Goal: Find specific page/section: Find specific page/section

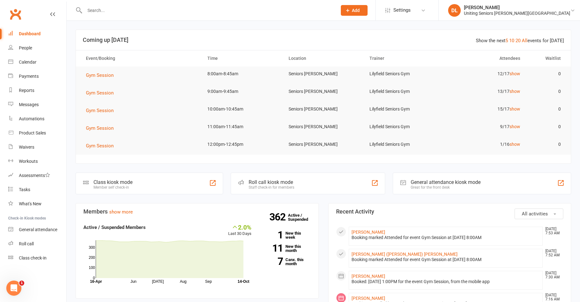
click at [126, 15] on div at bounding box center [203, 10] width 257 height 20
click at [128, 9] on input "text" at bounding box center [208, 10] width 250 height 9
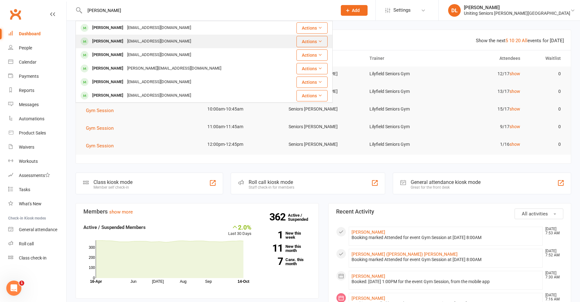
type input "[PERSON_NAME]"
click at [163, 44] on div "[EMAIL_ADDRESS][DOMAIN_NAME]" at bounding box center [159, 41] width 68 height 9
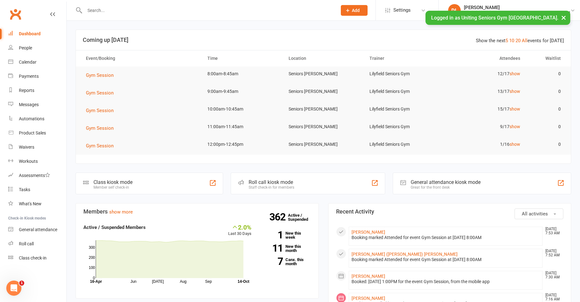
click at [157, 4] on div at bounding box center [203, 10] width 257 height 20
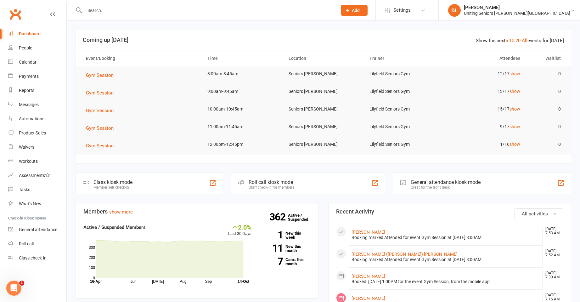
click at [148, 10] on input "text" at bounding box center [208, 10] width 250 height 9
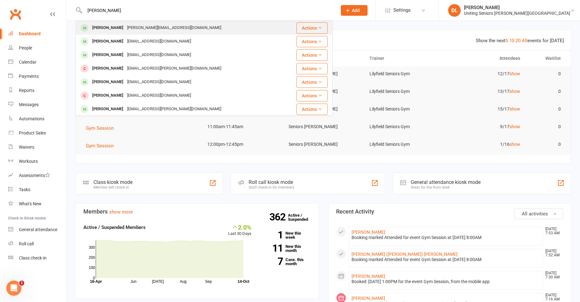
type input "jon simpson"
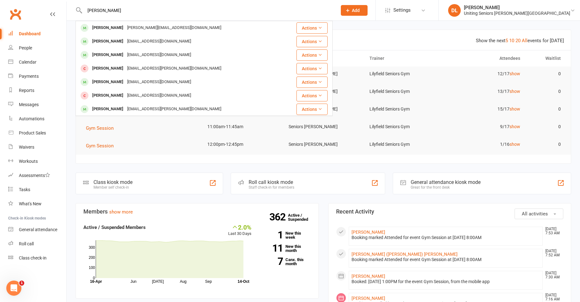
click at [159, 25] on div "jonsimpson@ozemail.com.au" at bounding box center [174, 27] width 98 height 9
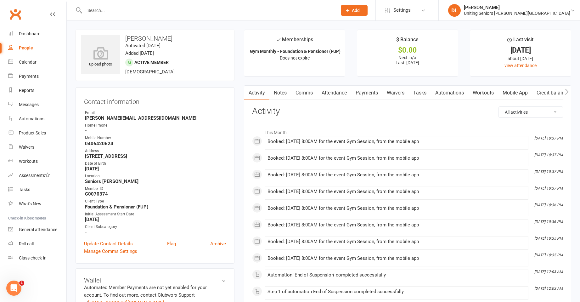
click at [280, 94] on link "Notes" at bounding box center [280, 93] width 22 height 14
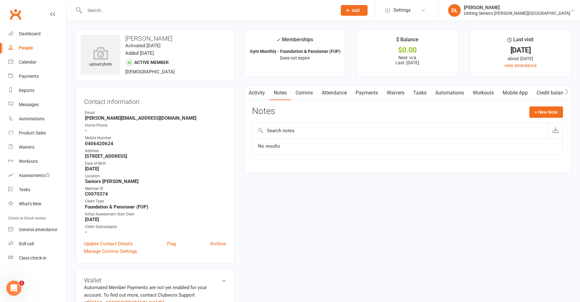
click at [348, 94] on link "Attendance" at bounding box center [334, 93] width 34 height 14
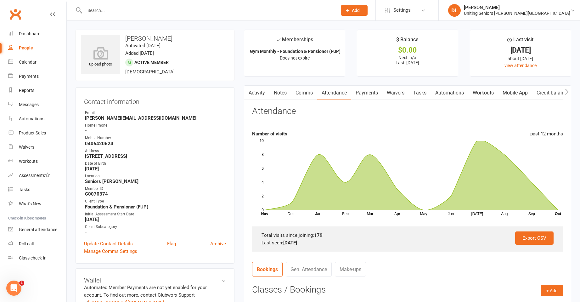
click at [258, 97] on link "Activity" at bounding box center [256, 93] width 25 height 14
